Goal: Ask a question: Seek information or help from site administrators or community

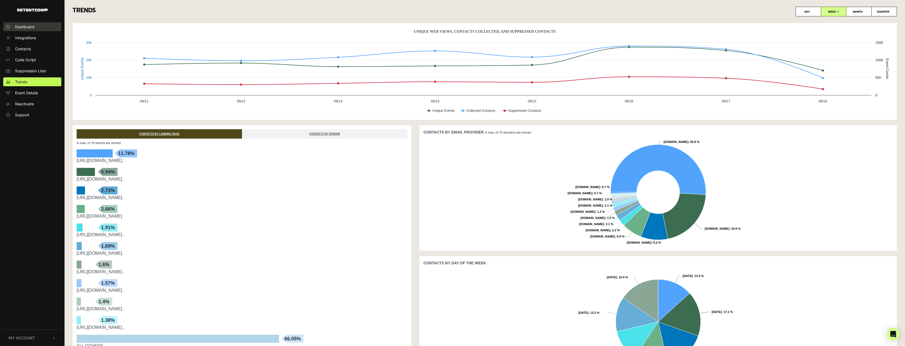
click at [26, 28] on span "Dashboard" at bounding box center [24, 27] width 19 height 6
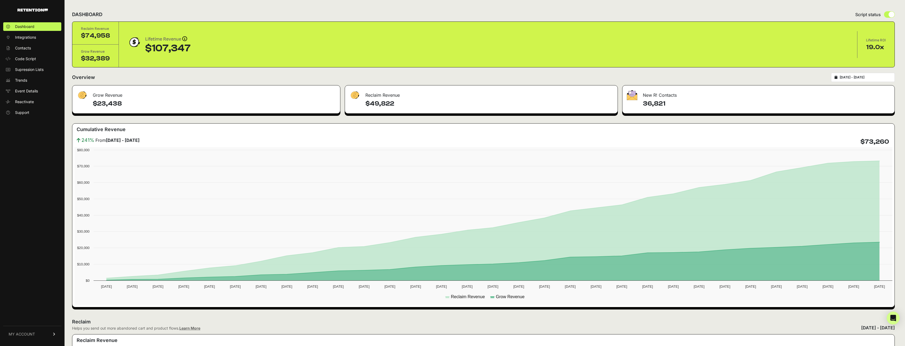
click at [640, 97] on div at bounding box center [635, 95] width 16 height 10
click at [387, 97] on div "Reclaim Revenue" at bounding box center [481, 93] width 273 height 16
click at [105, 105] on h4 "$23,438" at bounding box center [214, 103] width 243 height 9
click at [32, 112] on link "Support" at bounding box center [32, 112] width 58 height 9
